Goal: Task Accomplishment & Management: Manage account settings

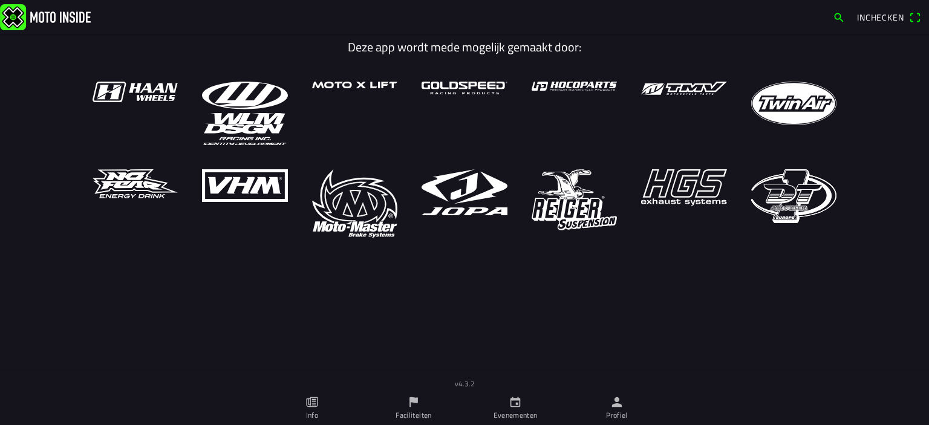
click at [613, 408] on icon "person" at bounding box center [616, 401] width 13 height 13
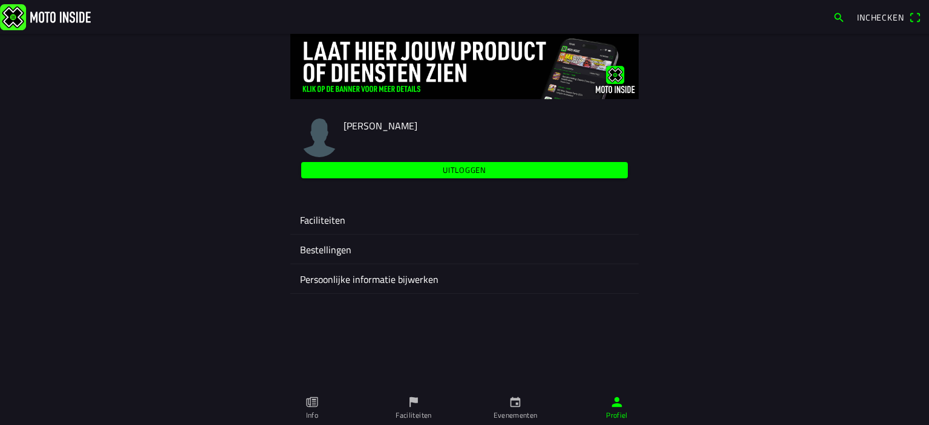
click at [325, 219] on ion-label "Faciliteiten" at bounding box center [464, 220] width 329 height 15
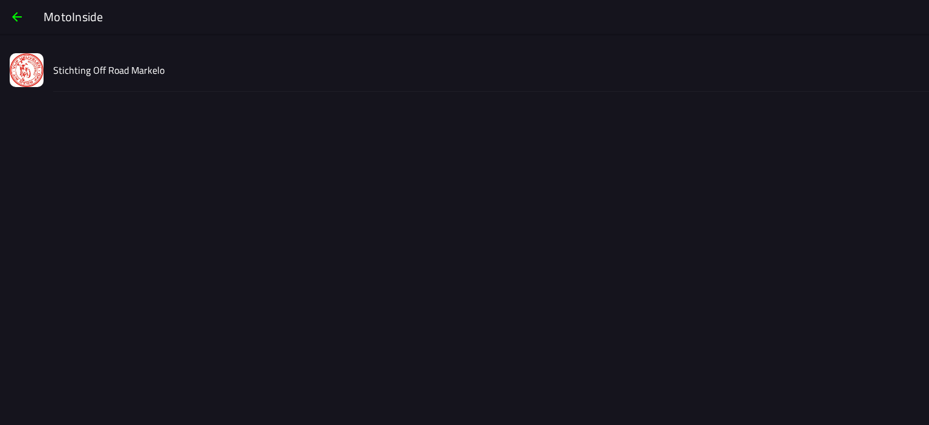
click at [0, 0] on slot "Stichting Off Road Markelo" at bounding box center [0, 0] width 0 height 0
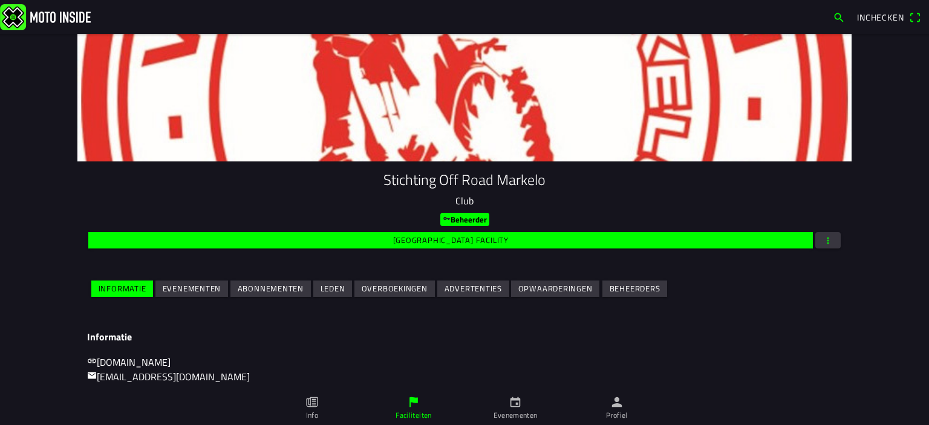
click at [822, 239] on span "button" at bounding box center [827, 240] width 11 height 16
click at [820, 239] on ion-backdrop at bounding box center [464, 212] width 929 height 425
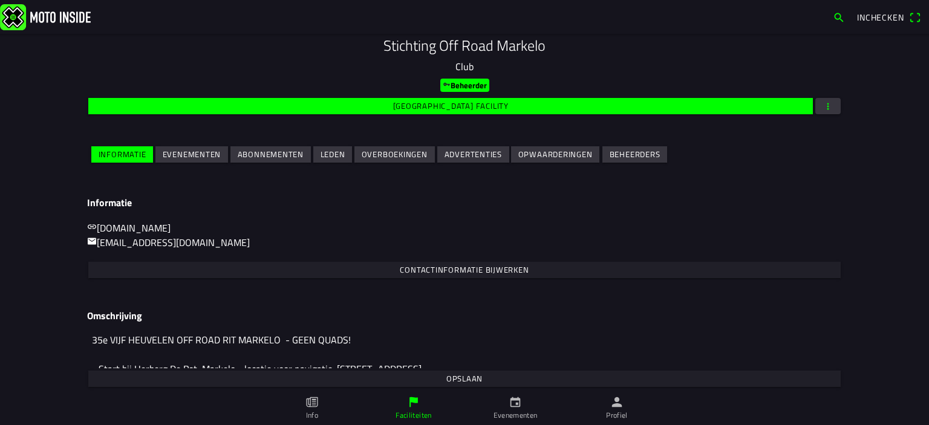
scroll to position [142, 0]
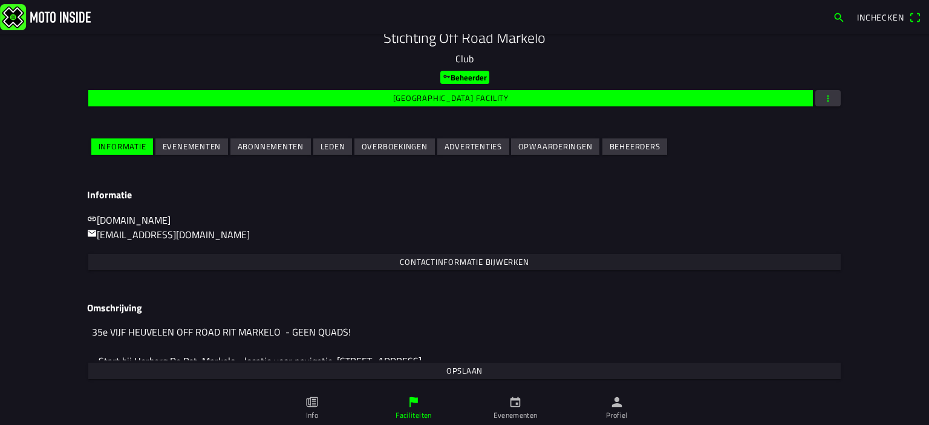
click at [244, 351] on textarea "35e VIJF HEUVELEN OFF ROAD RIT MARKELO - GEEN QUADS! - Start bij Herberg De Pot…" at bounding box center [464, 340] width 755 height 42
click at [0, 0] on slot "Opslaan" at bounding box center [0, 0] width 0 height 0
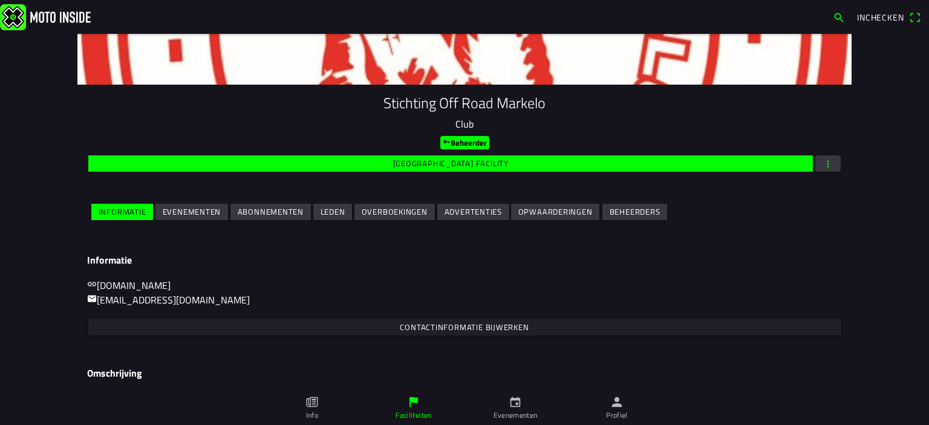
scroll to position [157, 0]
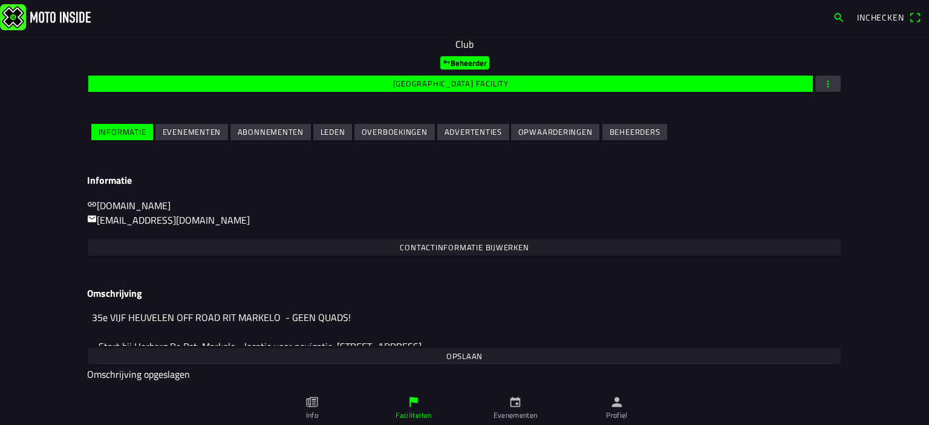
click at [822, 81] on span "button" at bounding box center [827, 84] width 11 height 16
click at [823, 81] on ion-backdrop at bounding box center [464, 212] width 929 height 425
click at [4, 216] on main "Stichting Off Road Markelo Club Beheerder Wijzig facility Informatie Evenemente…" at bounding box center [464, 229] width 929 height 391
click at [614, 398] on icon "person" at bounding box center [616, 401] width 13 height 13
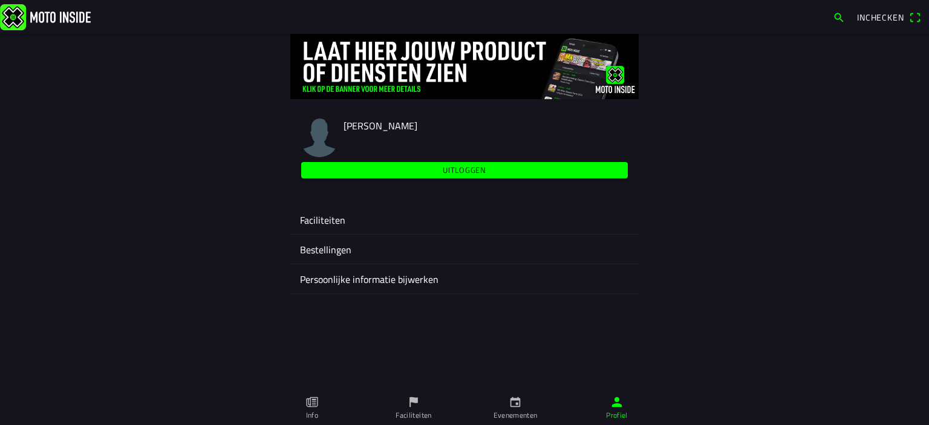
click at [330, 218] on ion-label "Faciliteiten" at bounding box center [464, 220] width 329 height 15
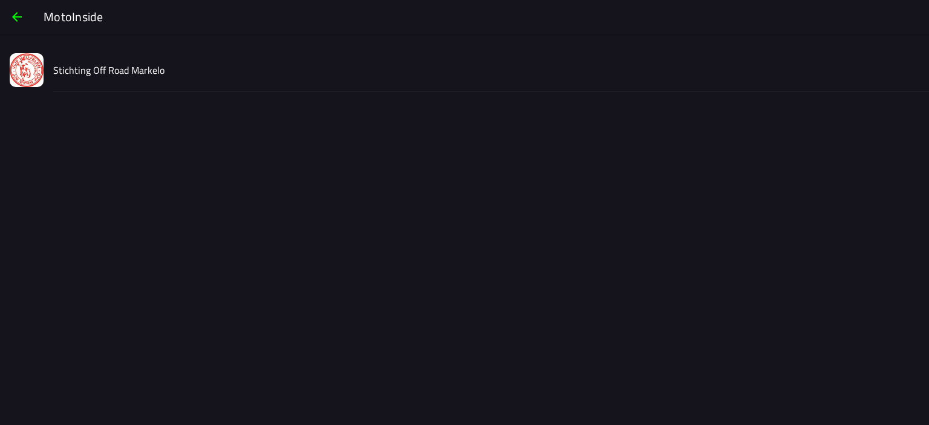
click at [50, 73] on button "Stichting Off Road Markelo" at bounding box center [464, 70] width 929 height 44
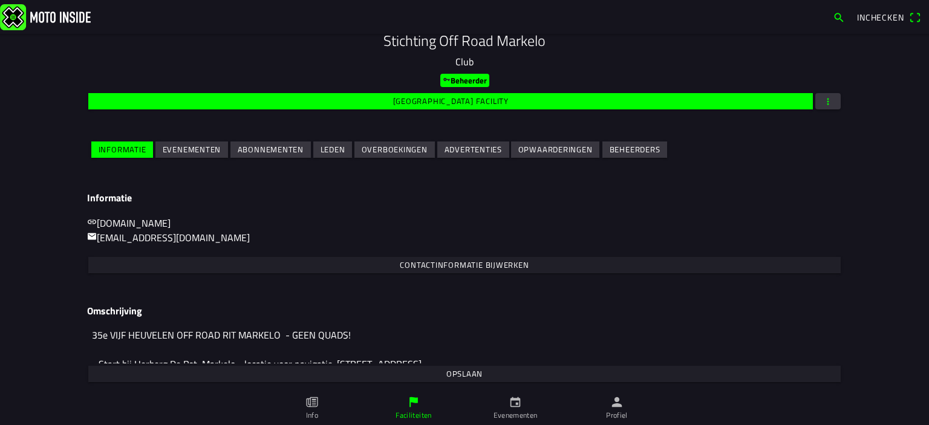
scroll to position [142, 0]
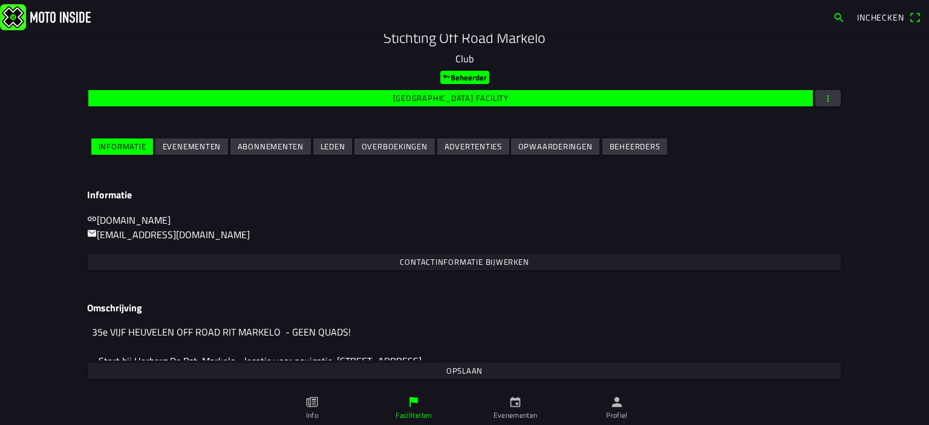
click at [0, 0] on slot "Evenementen" at bounding box center [0, 0] width 0 height 0
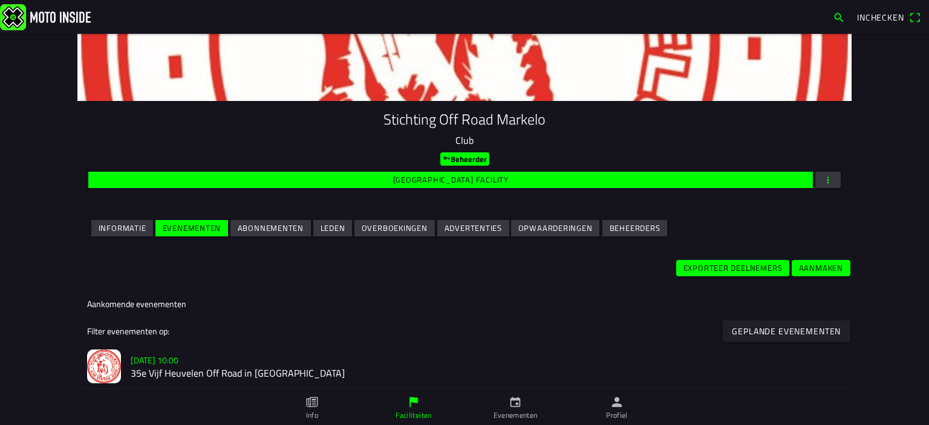
scroll to position [181, 0]
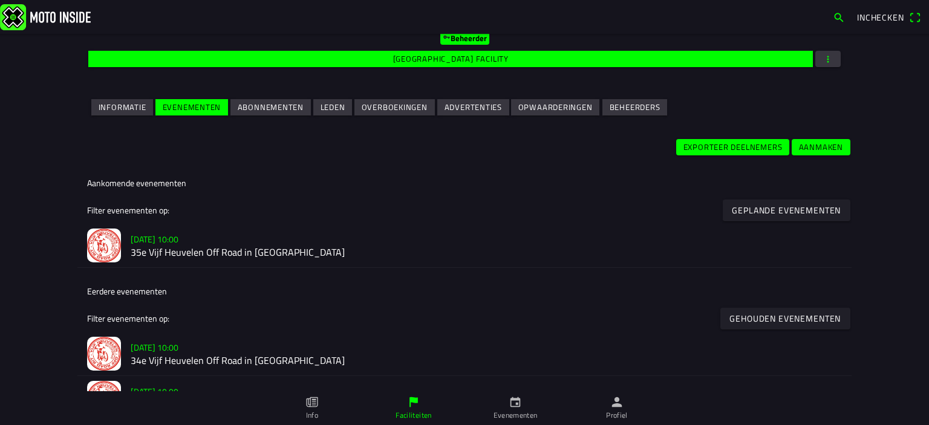
click at [172, 248] on h2 "35e Vijf Heuvelen Off Road in [GEOGRAPHIC_DATA]" at bounding box center [486, 252] width 711 height 11
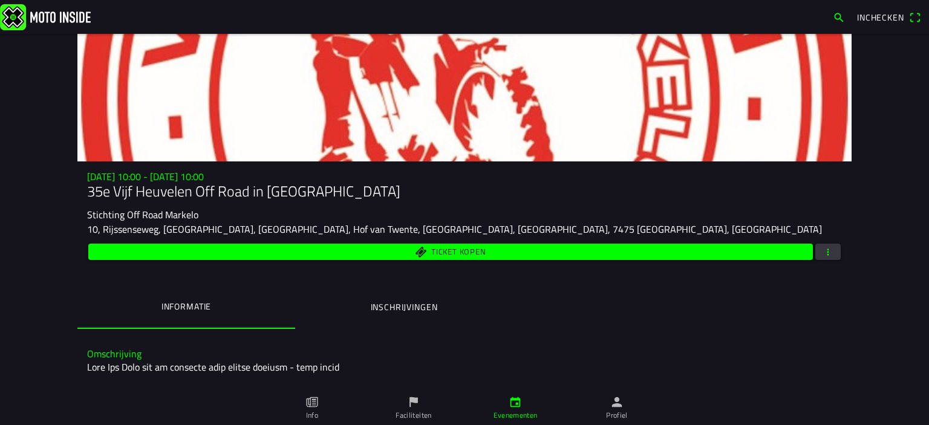
click at [396, 304] on ion-label "Inschrijvingen" at bounding box center [404, 306] width 67 height 13
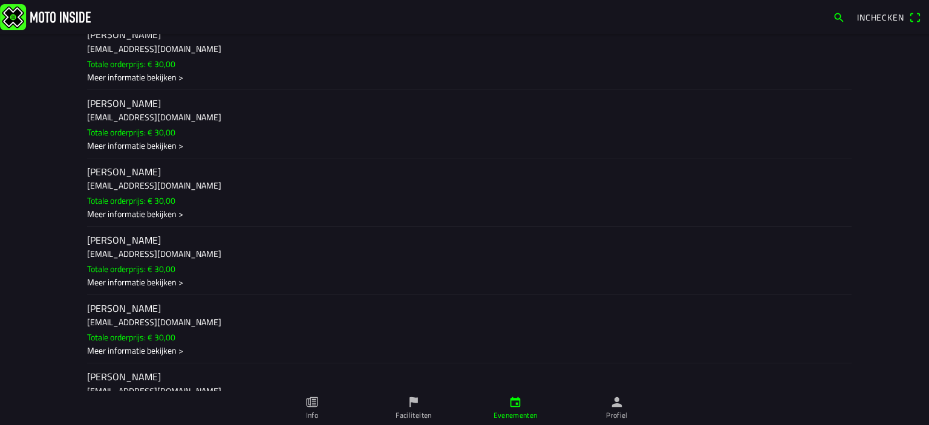
scroll to position [7247, 0]
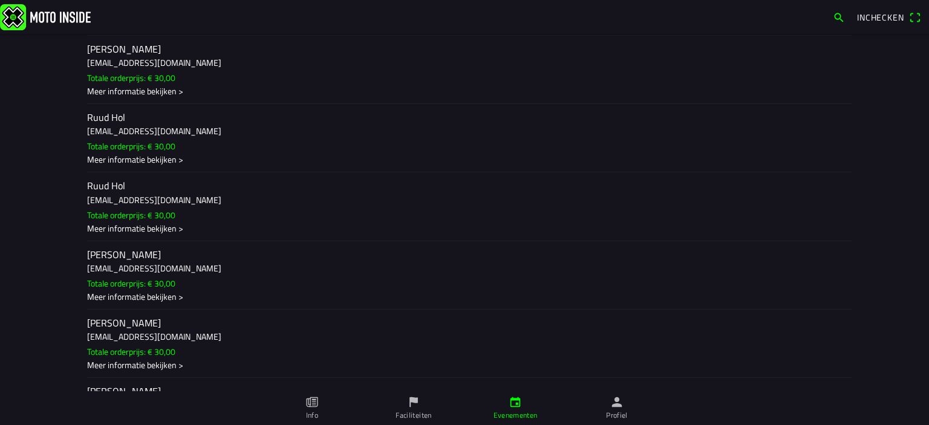
click at [175, 166] on div "Meer informatie bekijken >" at bounding box center [464, 159] width 755 height 13
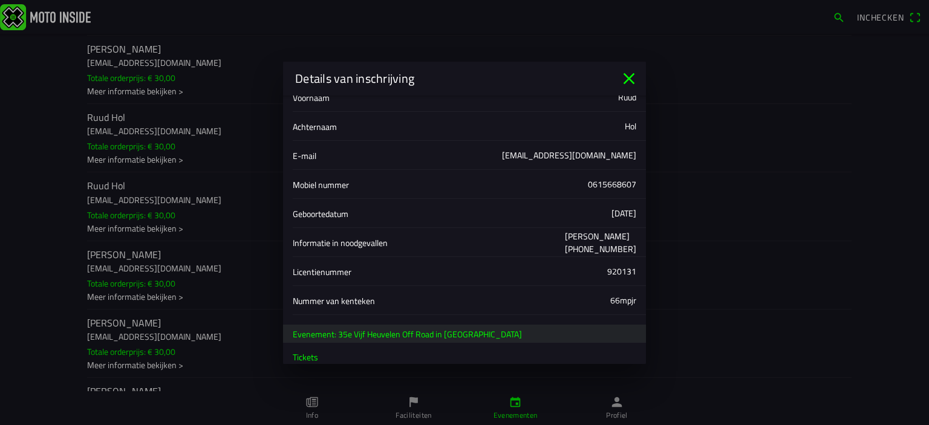
scroll to position [86, 0]
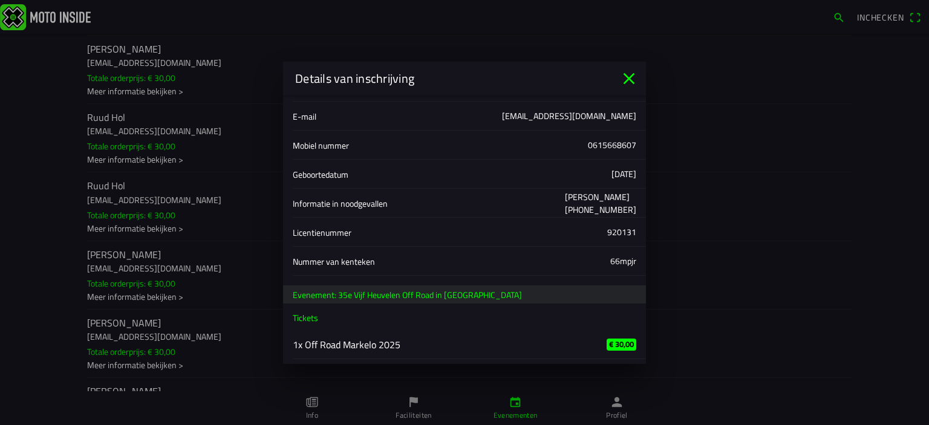
click at [370, 345] on ion-label "1x Off Road Markelo 2025" at bounding box center [440, 344] width 294 height 15
click at [314, 318] on span "Tickets" at bounding box center [305, 317] width 25 height 13
click at [631, 73] on icon "close" at bounding box center [628, 78] width 19 height 19
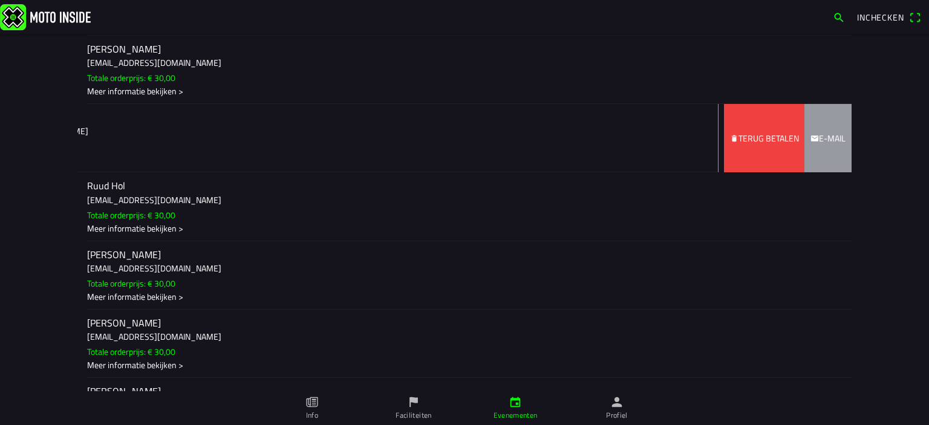
drag, startPoint x: 145, startPoint y: 256, endPoint x: 0, endPoint y: 255, distance: 145.1
click at [0, 255] on main "[DATE] 10:00 - [DATE] 10:00 35e Vijf Heuvelen Off Road in [GEOGRAPHIC_DATA] Sti…" at bounding box center [464, 229] width 929 height 391
click at [763, 172] on span "Terug betalen" at bounding box center [764, 138] width 69 height 68
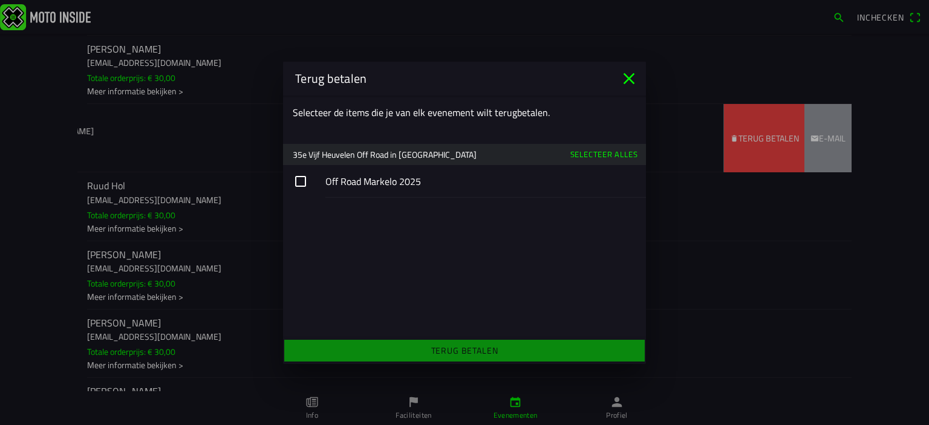
click at [476, 351] on ion-footer "Terug betalen" at bounding box center [464, 350] width 363 height 27
click at [297, 180] on button "button" at bounding box center [464, 181] width 363 height 33
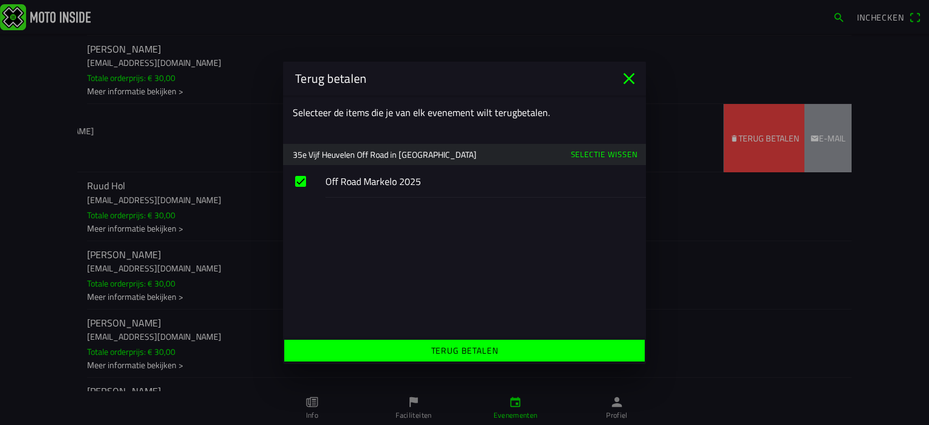
click at [0, 0] on slot "Terug betalen" at bounding box center [0, 0] width 0 height 0
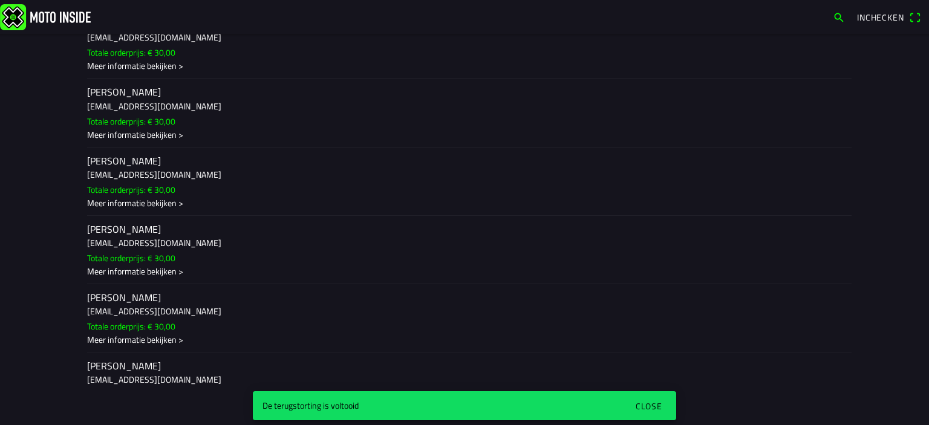
scroll to position [0, 0]
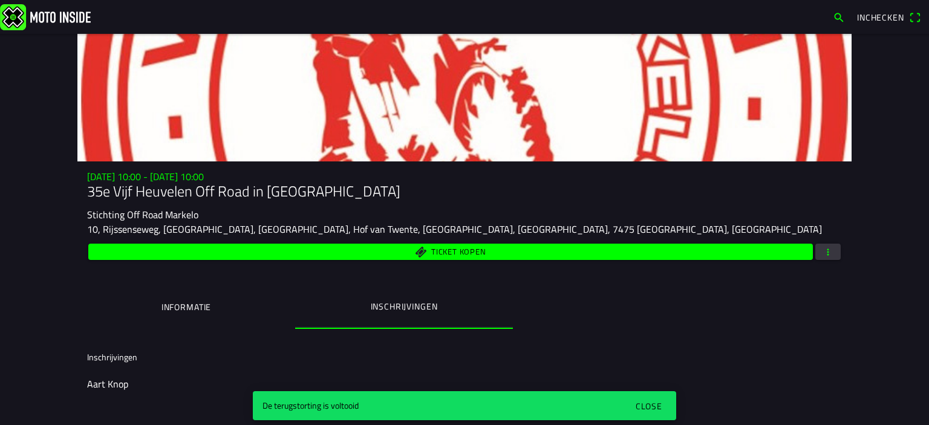
click at [402, 307] on ion-label "Inschrijvingen" at bounding box center [404, 306] width 67 height 13
click at [825, 252] on span "button" at bounding box center [827, 252] width 11 height 16
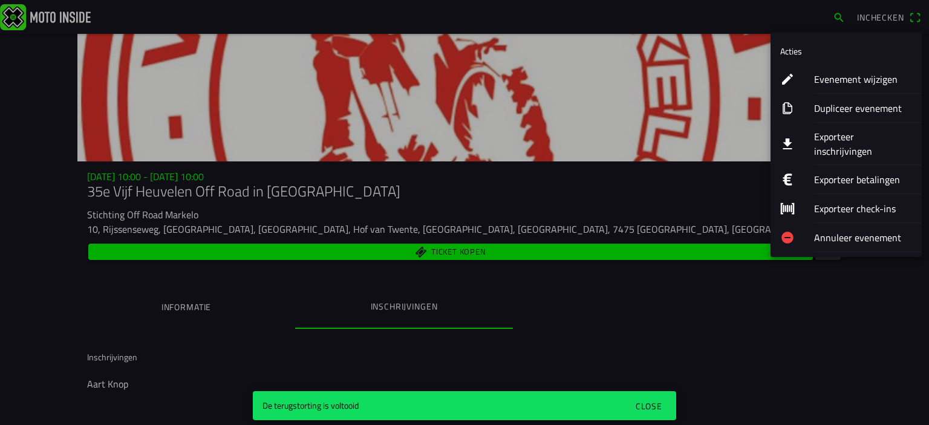
click at [865, 137] on ion-label "Exporteer inschrijvingen" at bounding box center [863, 143] width 98 height 29
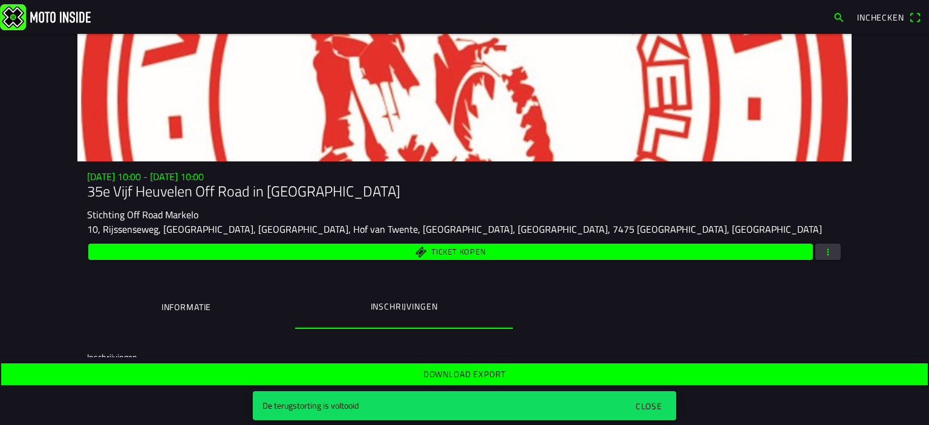
click at [0, 0] on slot "Download export" at bounding box center [0, 0] width 0 height 0
